Goal: Task Accomplishment & Management: Manage account settings

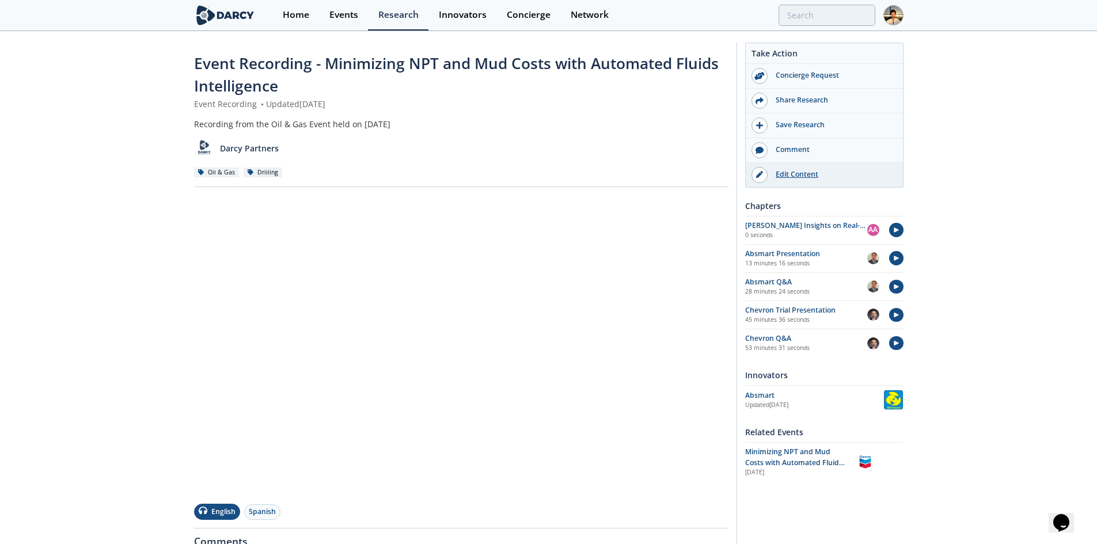
click at [806, 170] on div "Edit Content" at bounding box center [831, 174] width 129 height 10
click at [902, 16] on img at bounding box center [893, 15] width 20 height 20
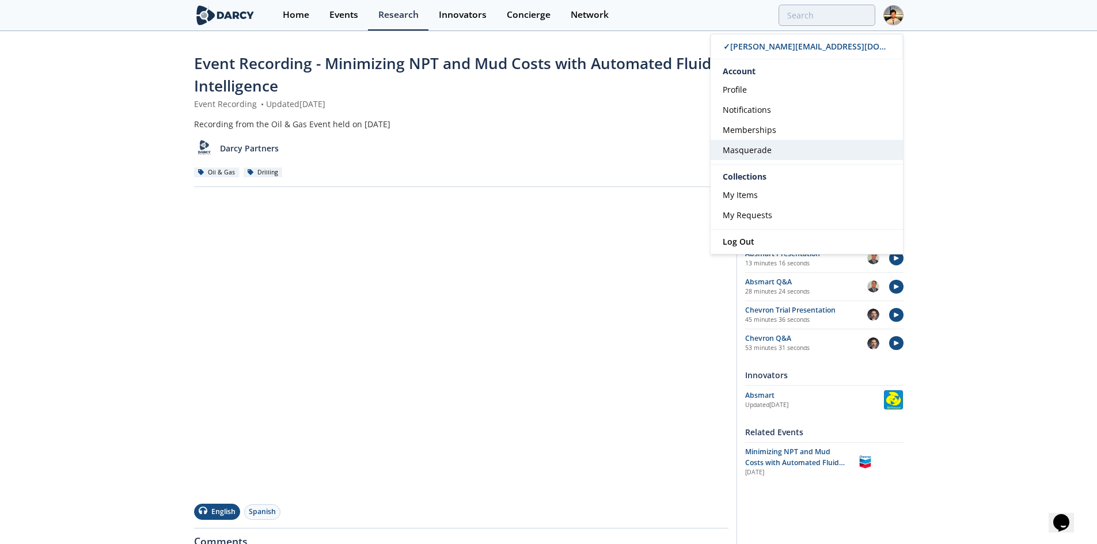
click at [843, 158] on link "Masquerade" at bounding box center [806, 150] width 192 height 20
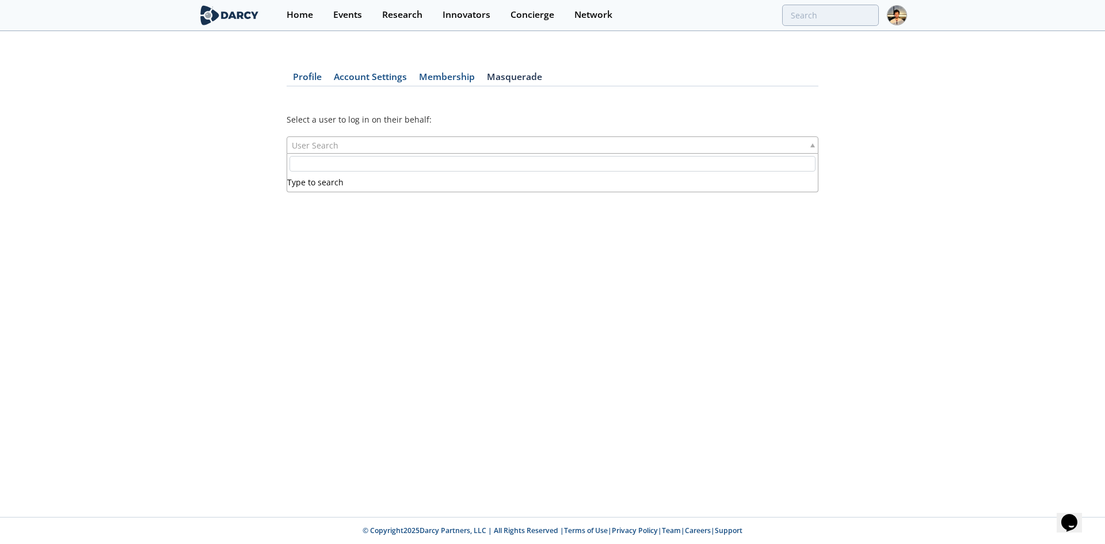
click at [690, 151] on div "User Search" at bounding box center [553, 144] width 532 height 17
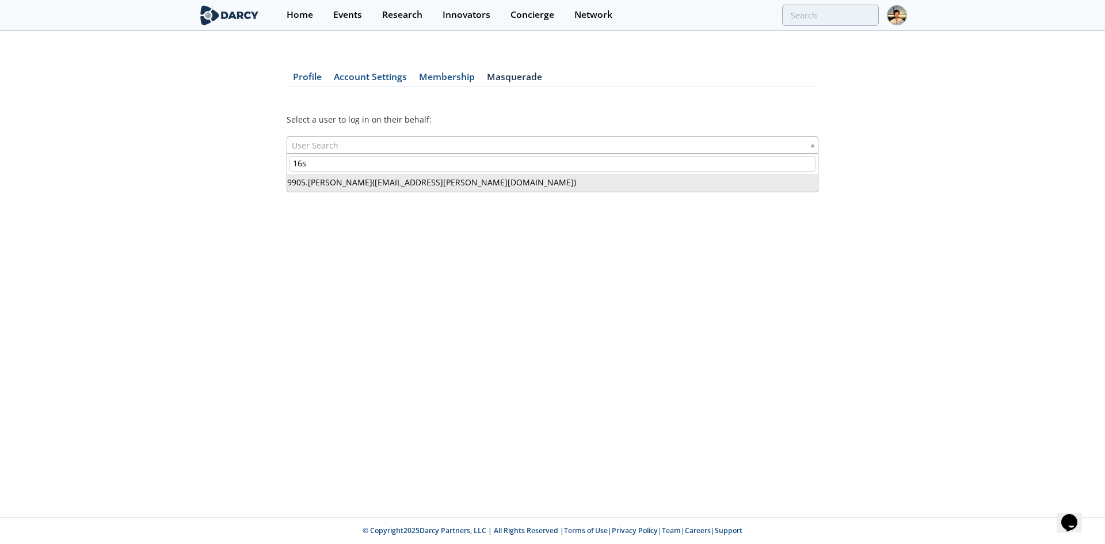
type input "16s"
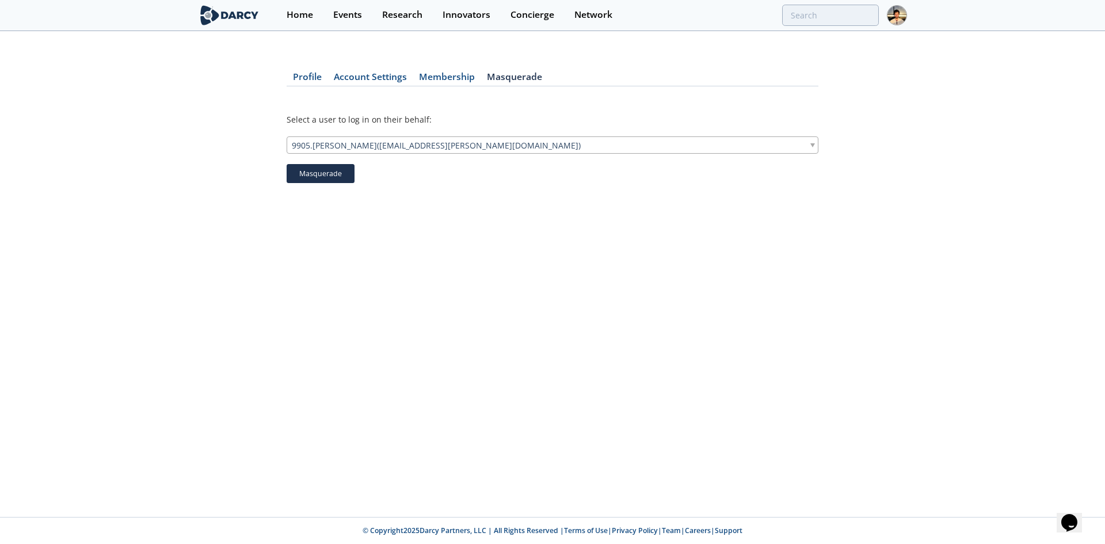
click at [340, 180] on button "Masquerade" at bounding box center [321, 174] width 68 height 20
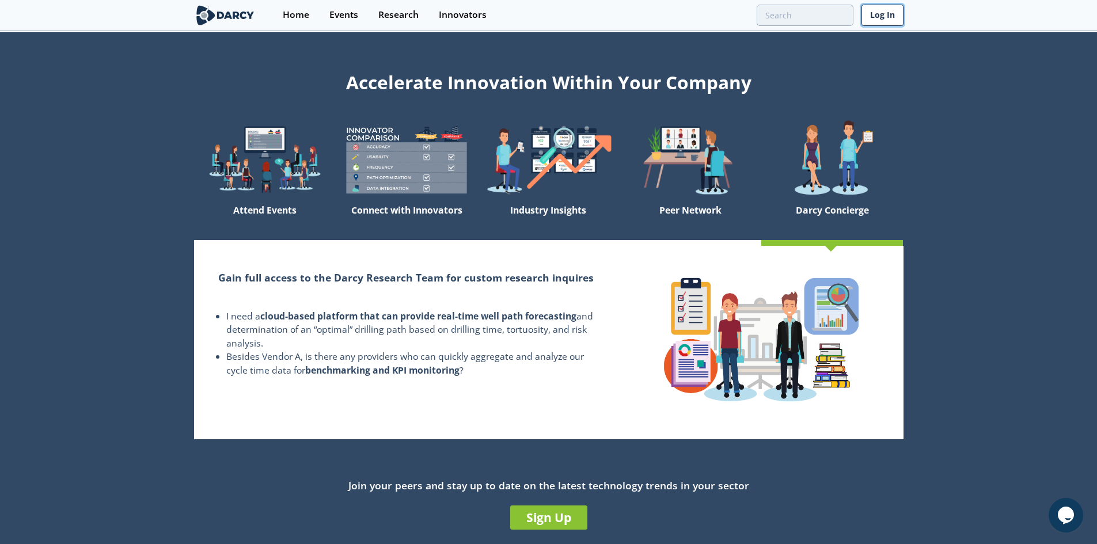
click at [888, 10] on link "Log In" at bounding box center [882, 15] width 42 height 21
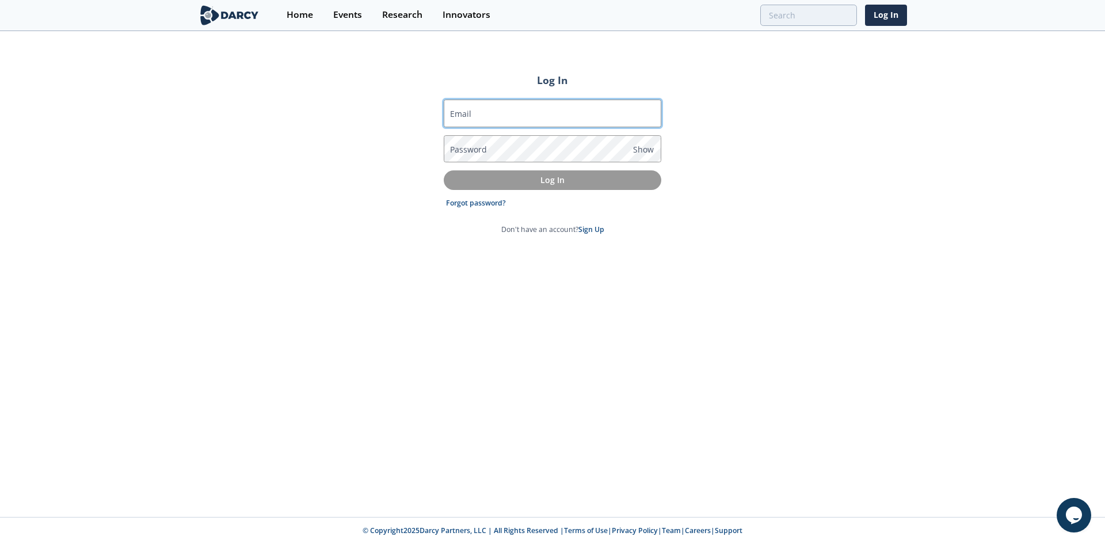
click at [521, 115] on input "Email" at bounding box center [553, 114] width 218 height 28
type input "[PERSON_NAME][EMAIL_ADDRESS][DOMAIN_NAME]"
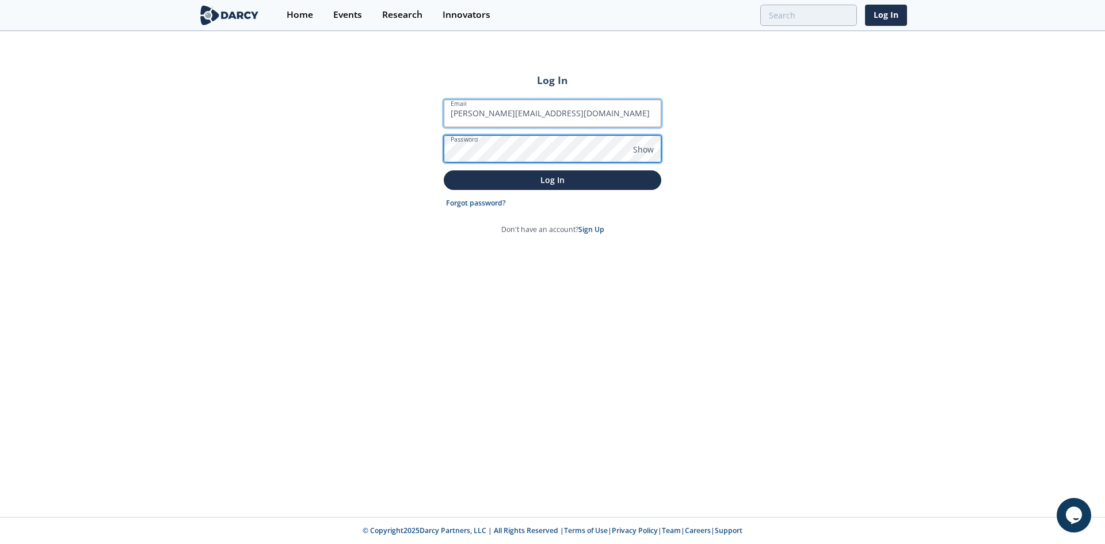
click at [444, 170] on button "Log In" at bounding box center [553, 179] width 218 height 19
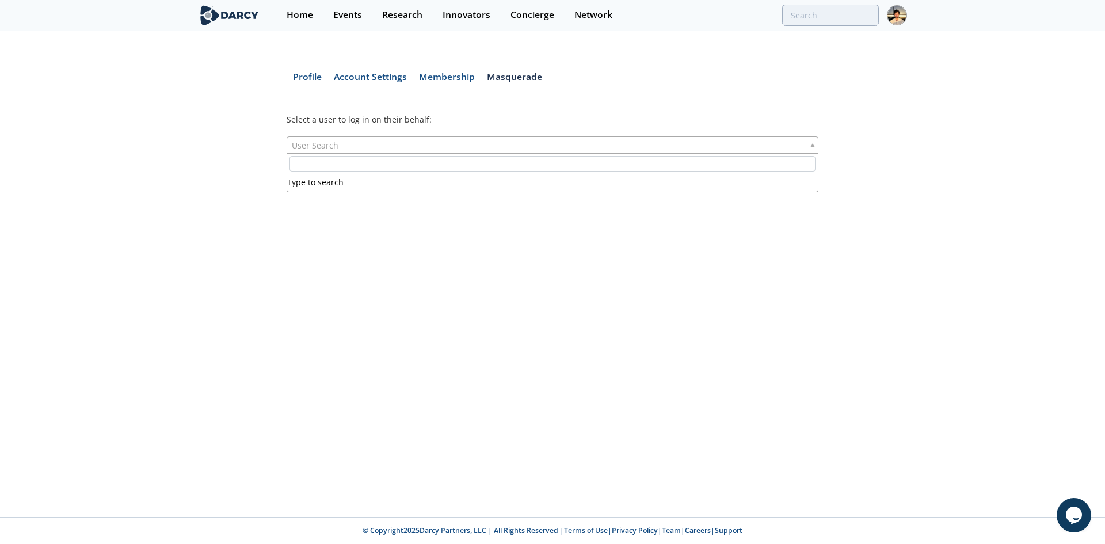
click at [460, 153] on div "User Search" at bounding box center [553, 144] width 532 height 17
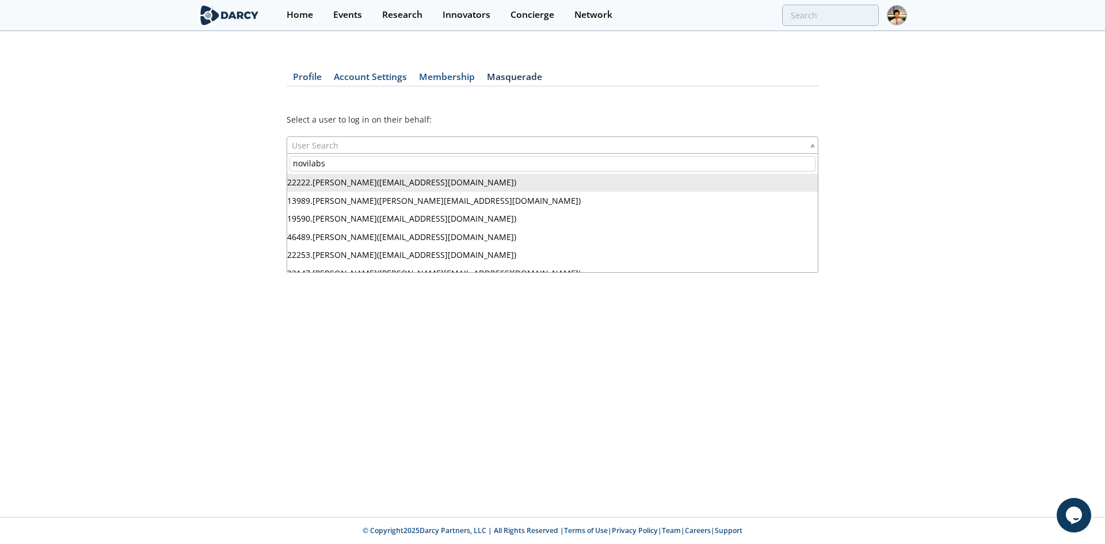
type input "novilabs"
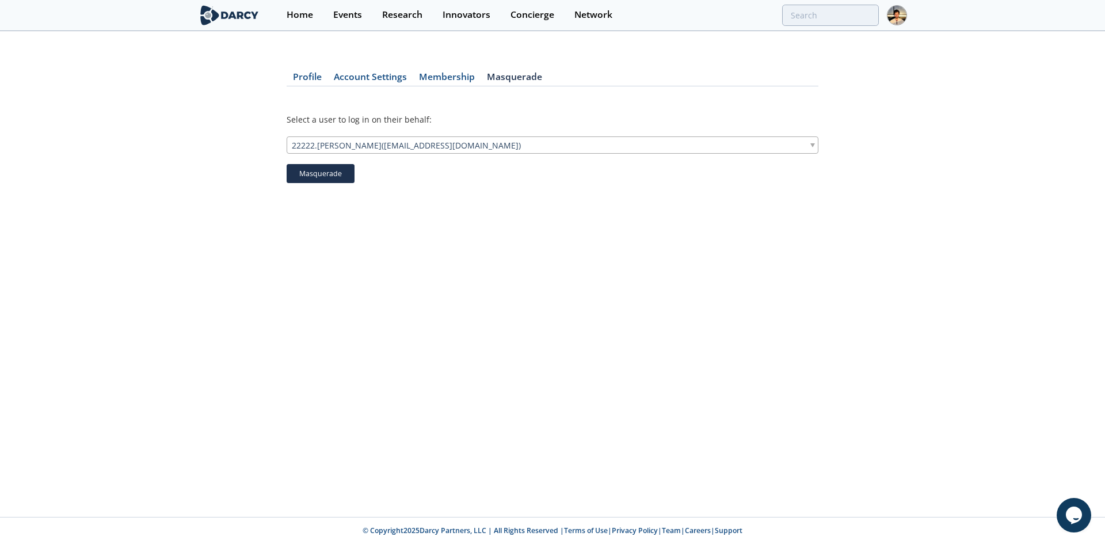
click at [322, 179] on button "Masquerade" at bounding box center [321, 174] width 68 height 20
